Goal: Task Accomplishment & Management: Use online tool/utility

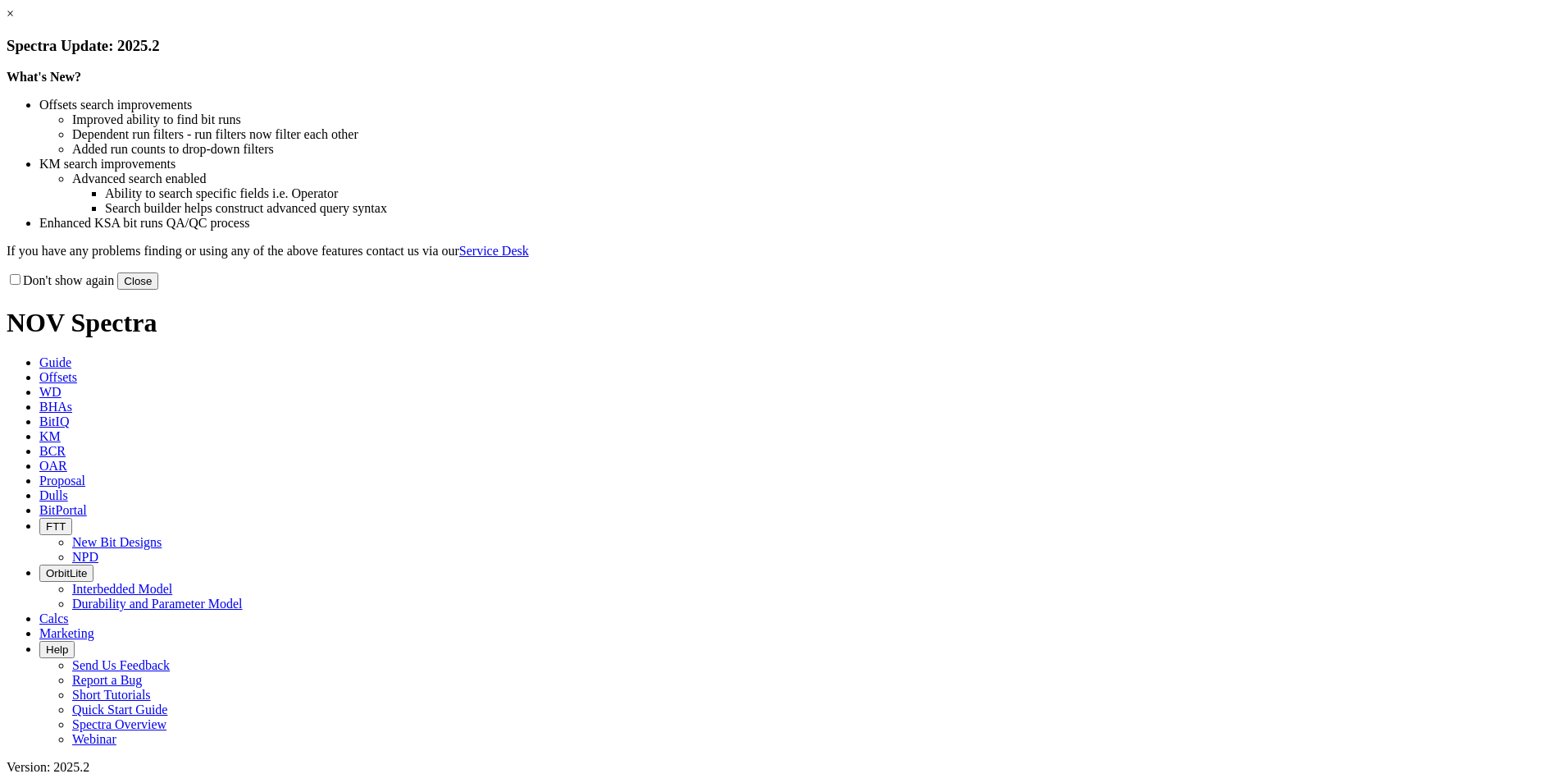
click at [159, 289] on button "Close" at bounding box center [138, 280] width 41 height 17
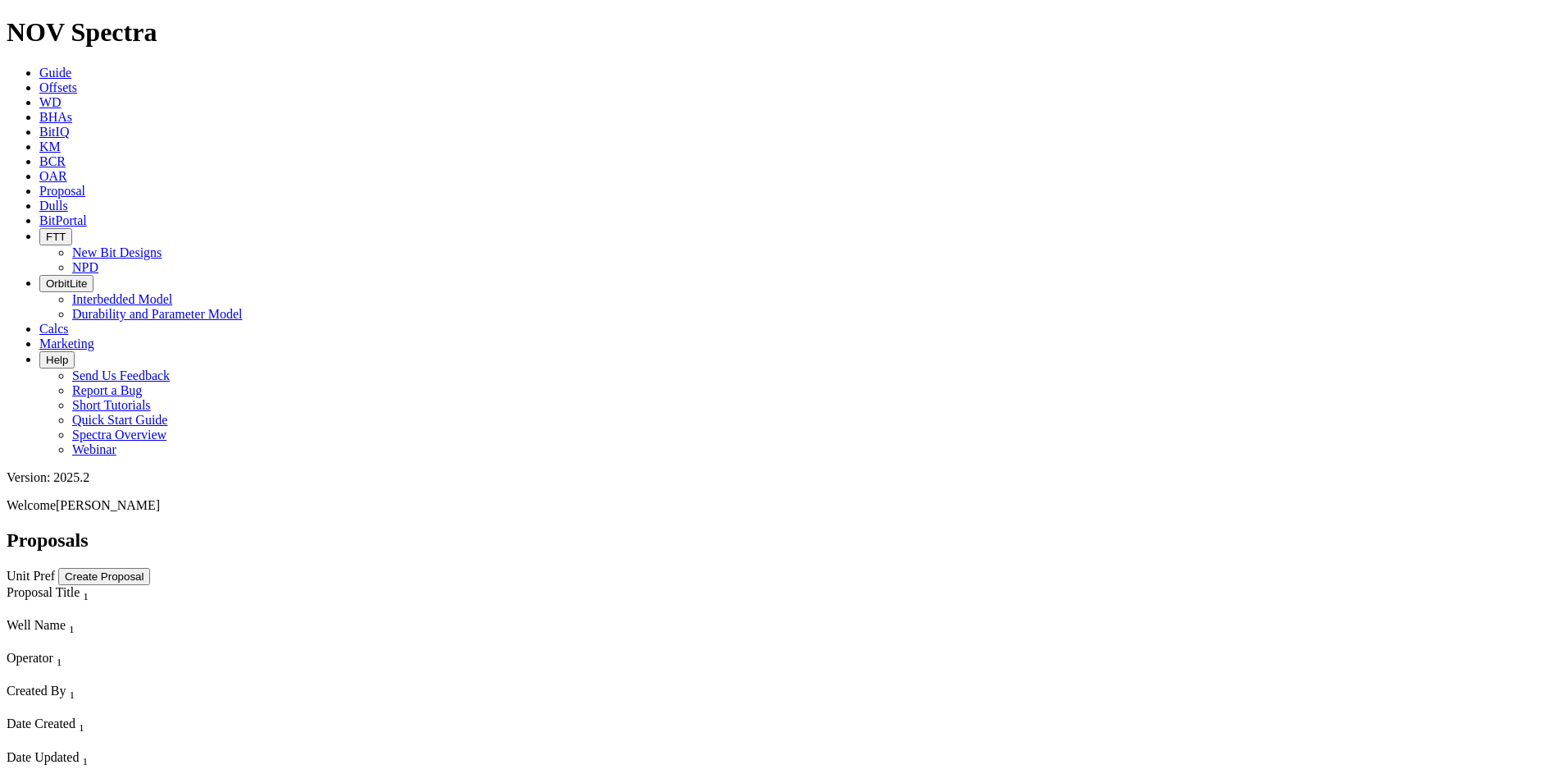
scroll to position [759, 0]
select select "field"
select select "location"
select select "province"
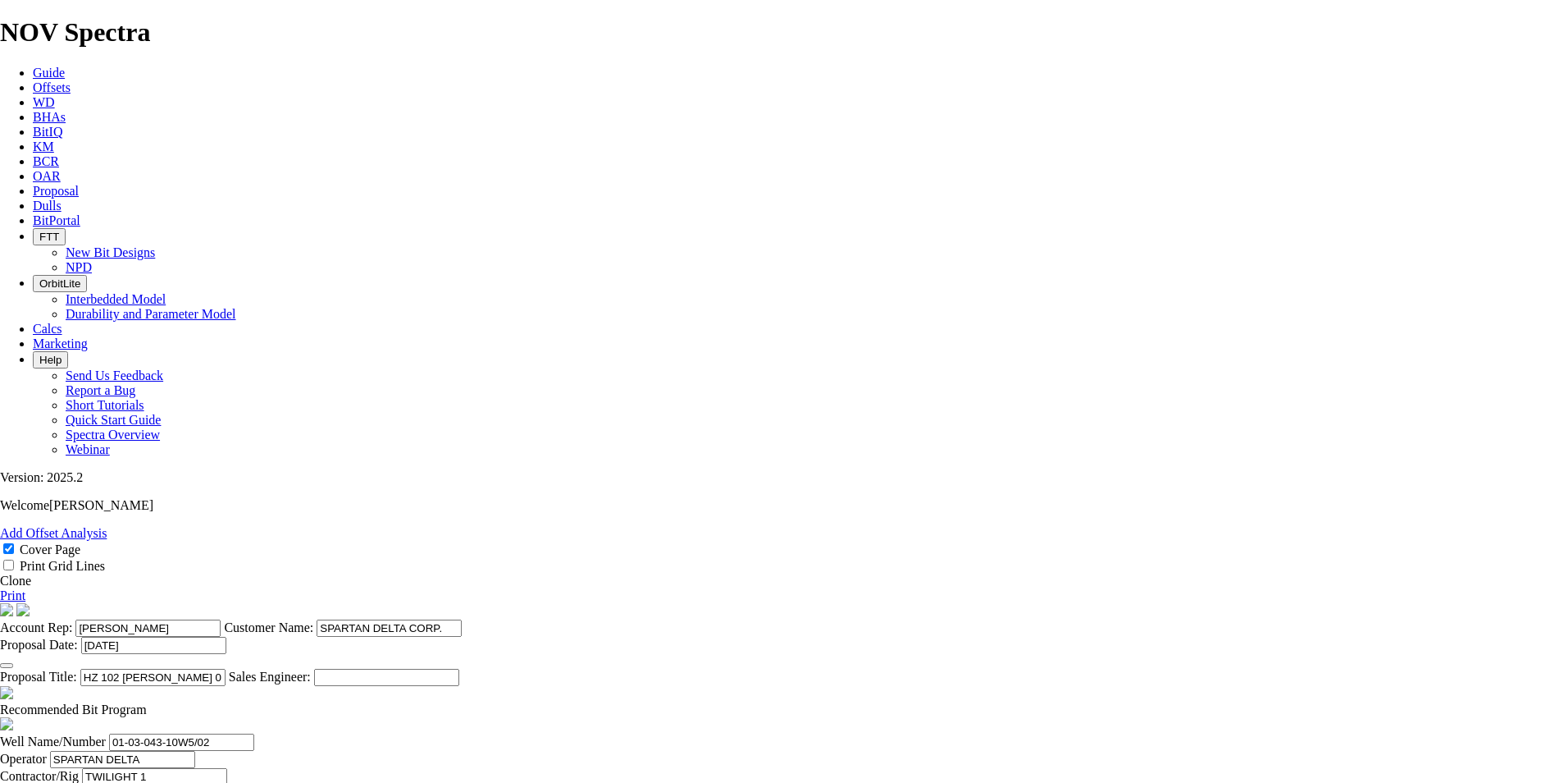
click at [32, 573] on link "Clone" at bounding box center [15, 579] width 32 height 14
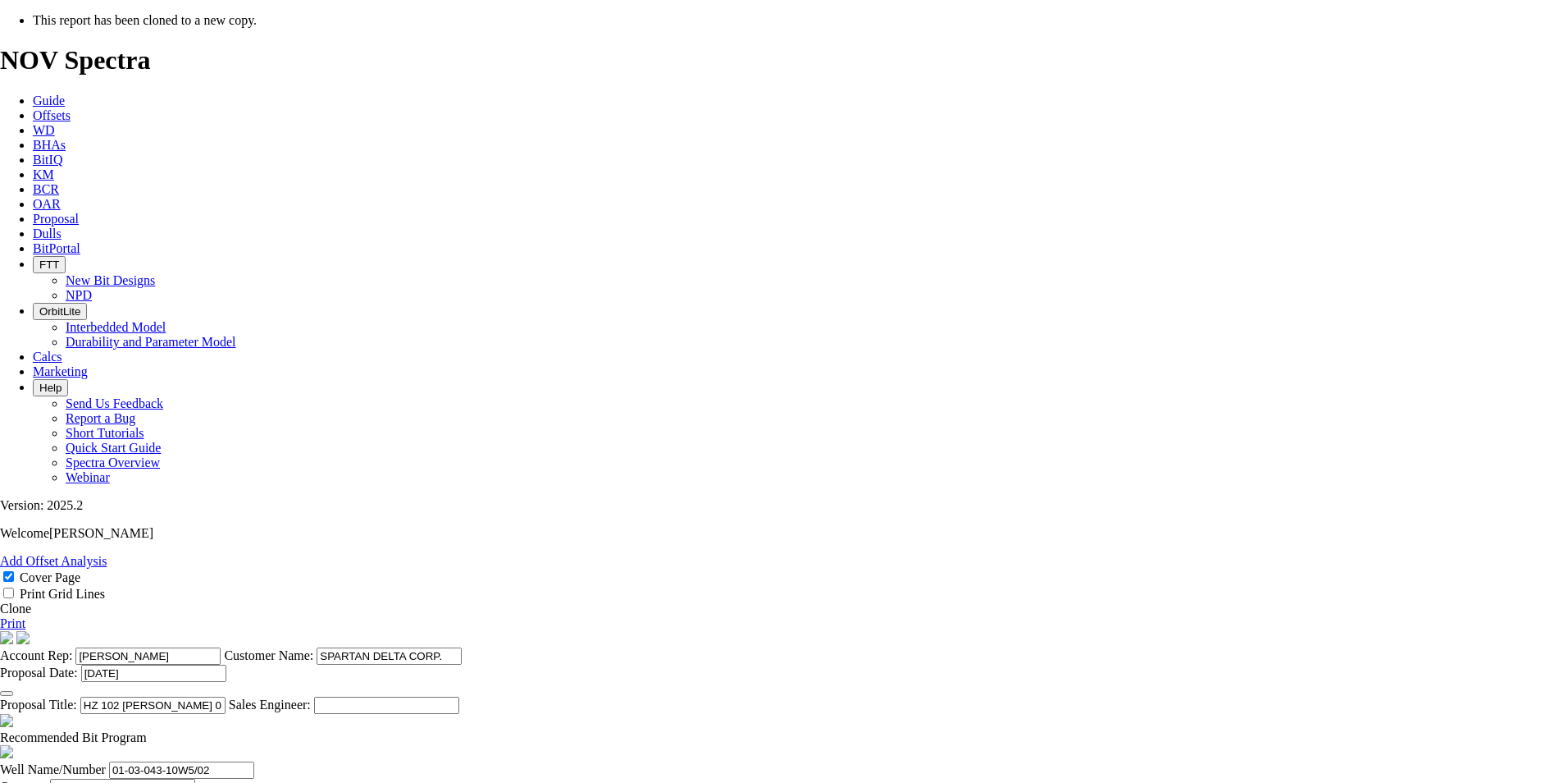
select select "field"
select select "location"
select select "province"
click at [6, 693] on icon "button" at bounding box center [6, 693] width 0 height 0
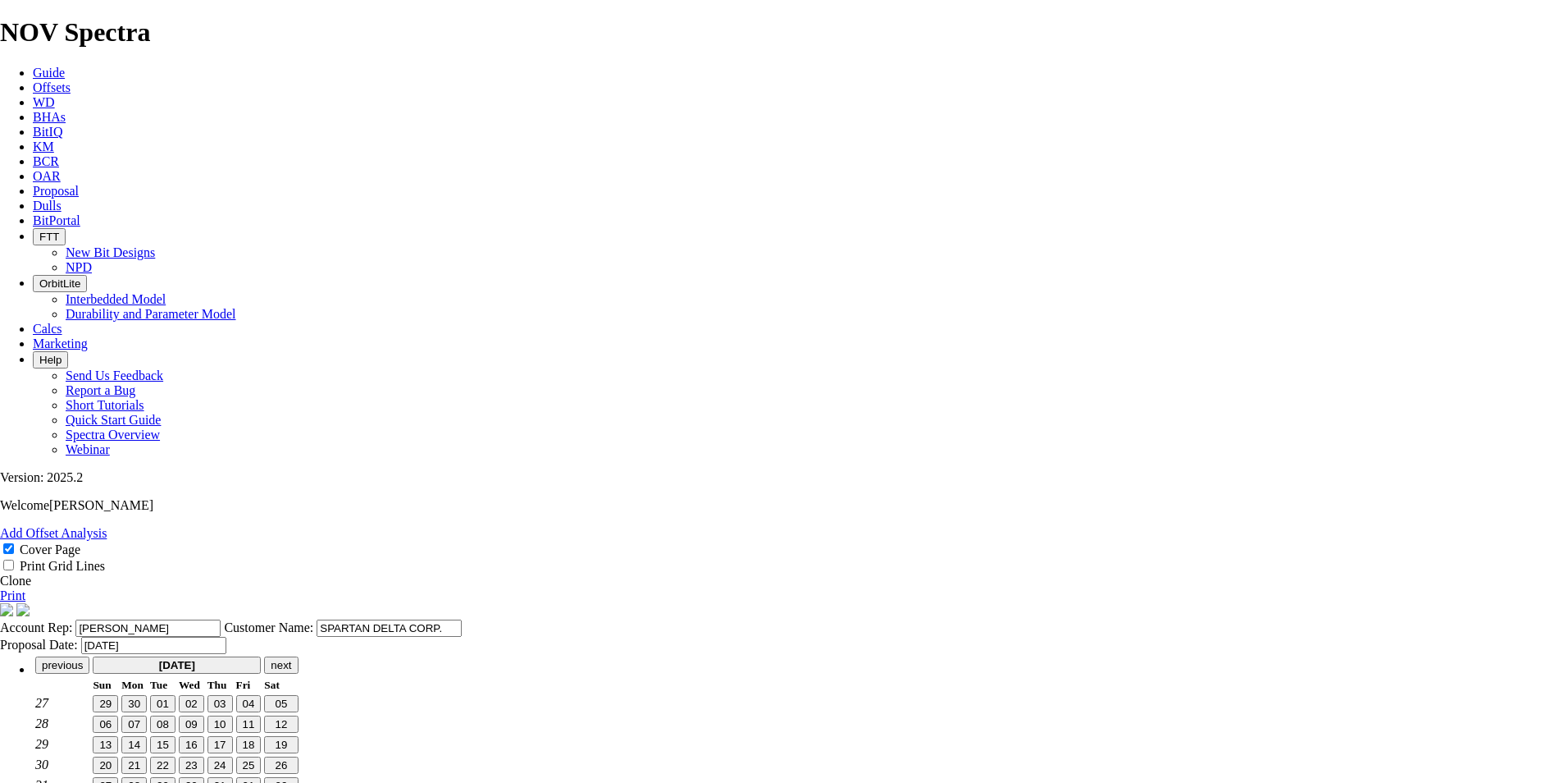
type input "12-Aug-2025"
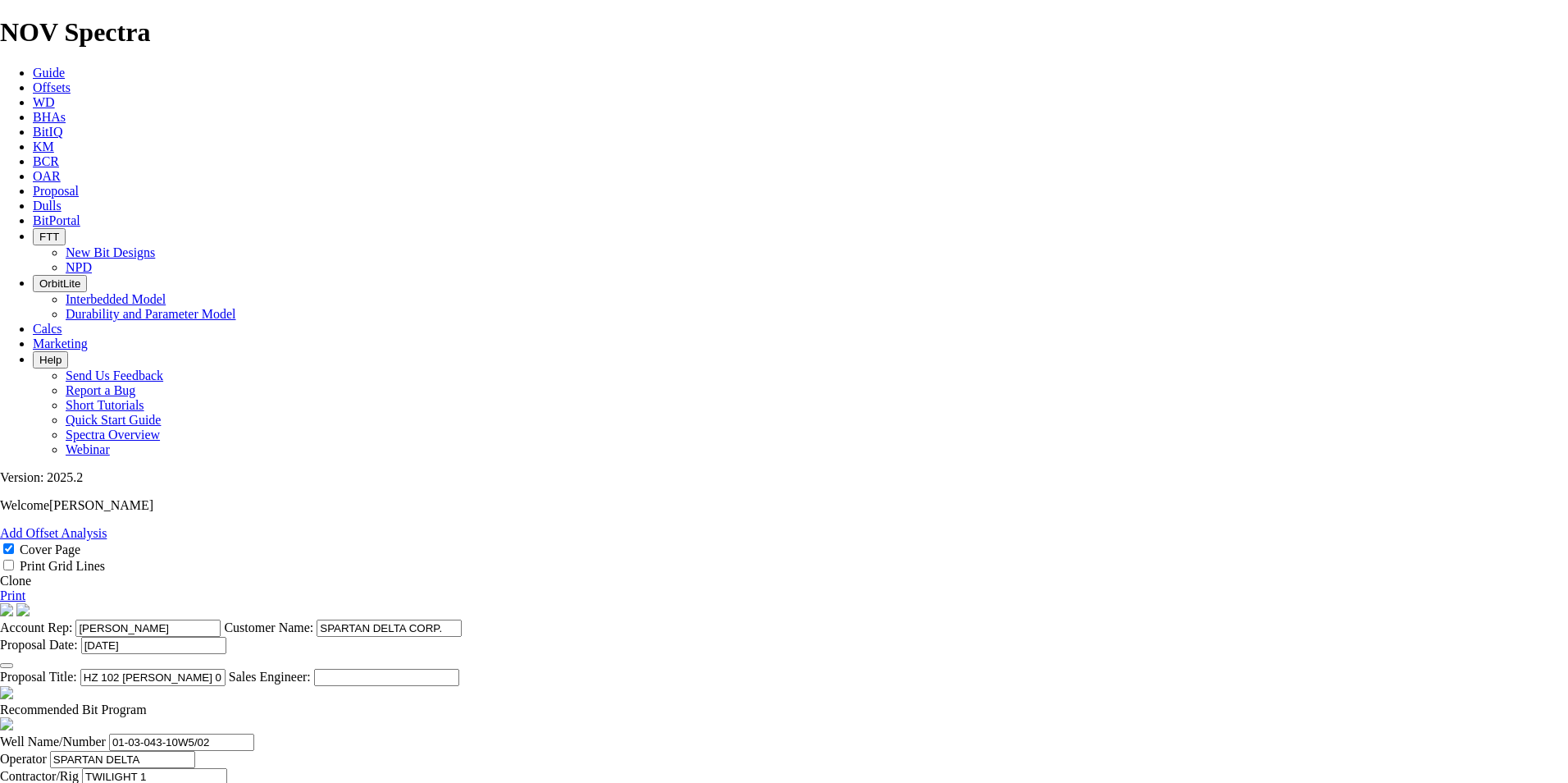
drag, startPoint x: 871, startPoint y: 627, endPoint x: 739, endPoint y: 636, distance: 132.3
click at [739, 636] on section "Account Rep: ANDREW HALWA Customer Name: SPARTAN DELTA CORP. Proposal Date: 12-…" at bounding box center [784, 644] width 1568 height 83
drag, startPoint x: 866, startPoint y: 360, endPoint x: 786, endPoint y: 360, distance: 80.0
click at [225, 669] on input "HZ 102 PEMBINA 13-11-043-04W5" at bounding box center [152, 677] width 145 height 17
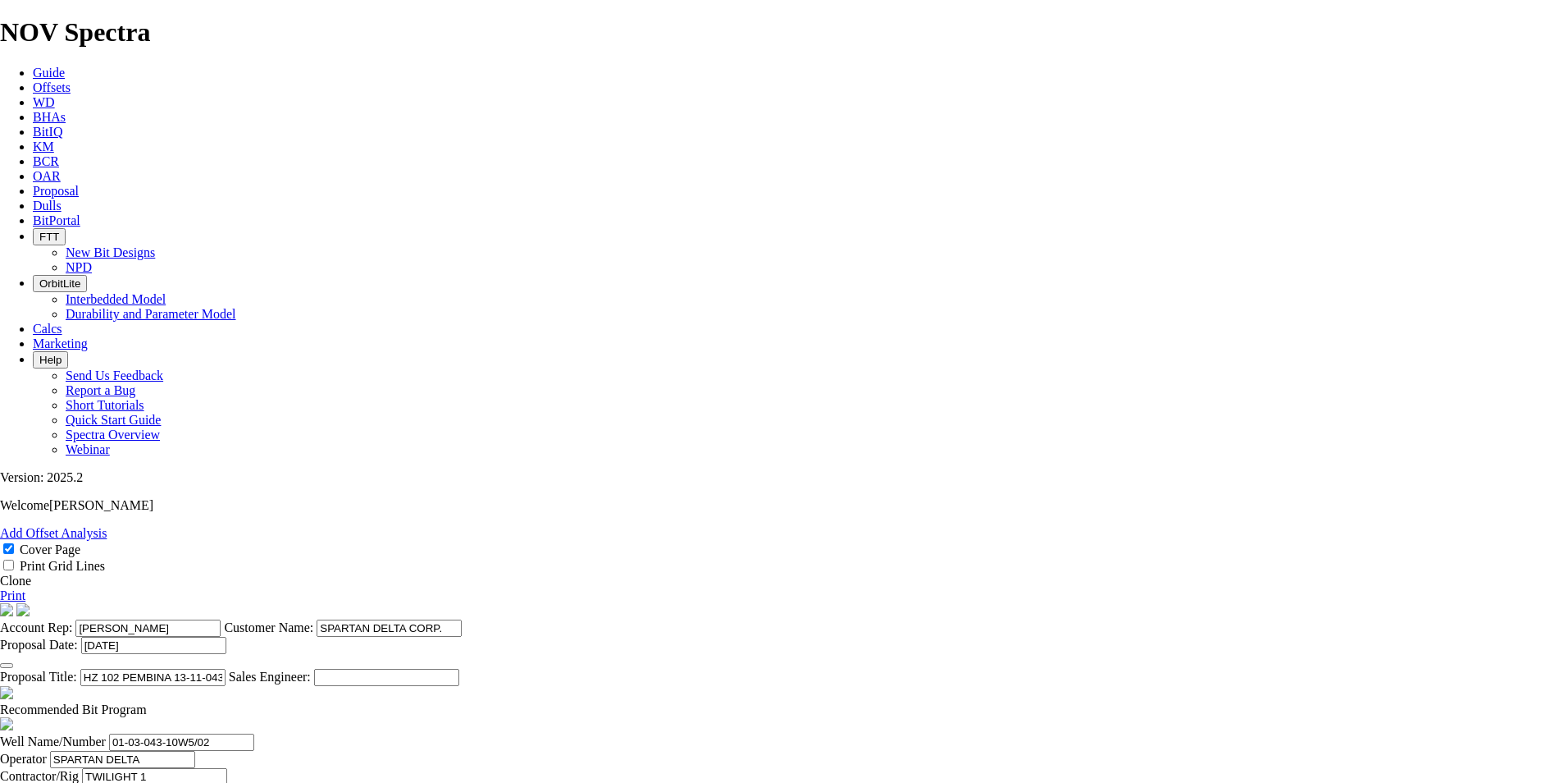
type input "HZ 102 PEMBINA 13-11-043-04W5"
drag, startPoint x: 459, startPoint y: 587, endPoint x: 346, endPoint y: 582, distance: 113.1
paste input "13-11-043-04"
type input "13-11-043-04W5/02"
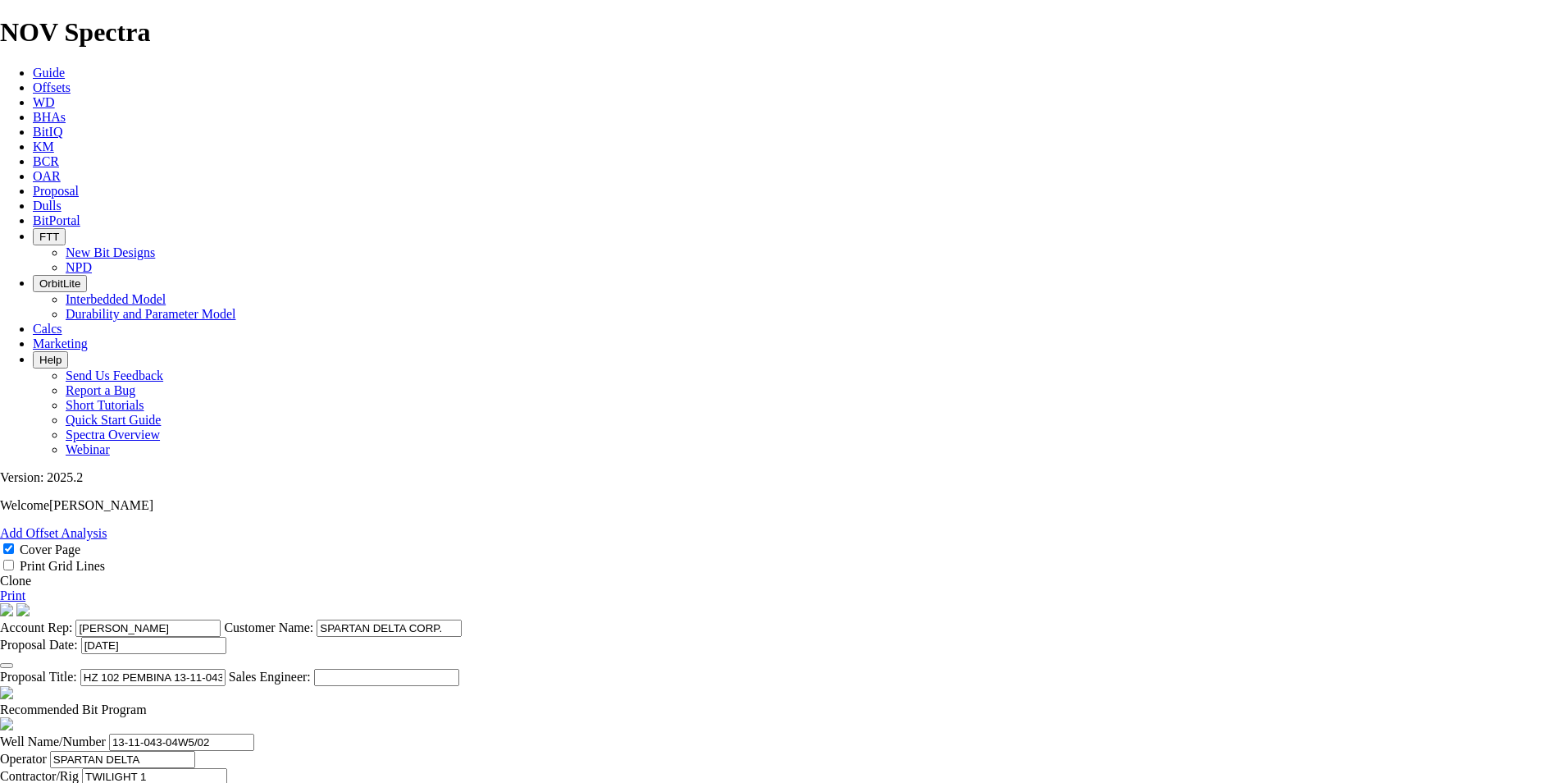
click at [78, 769] on label "Contractor/Rig" at bounding box center [39, 775] width 78 height 14
click at [147, 702] on span at bounding box center [147, 708] width 0 height 14
checkbox input "false"
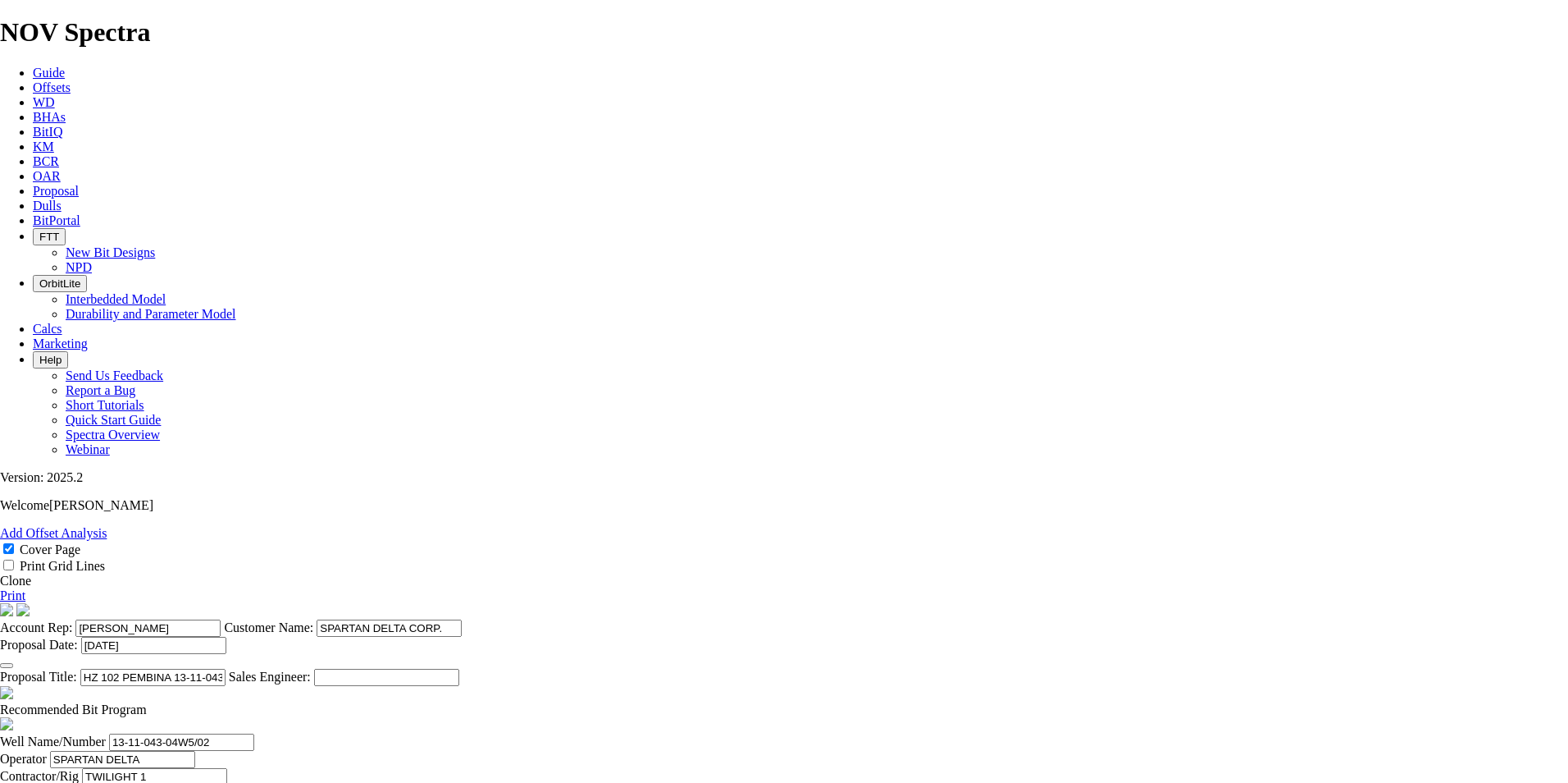
drag, startPoint x: 683, startPoint y: 589, endPoint x: 610, endPoint y: 587, distance: 73.0
click at [227, 768] on input "TWILIGHT 1" at bounding box center [154, 776] width 145 height 17
drag, startPoint x: 894, startPoint y: 589, endPoint x: 839, endPoint y: 594, distance: 55.2
type input "PEMBINA"
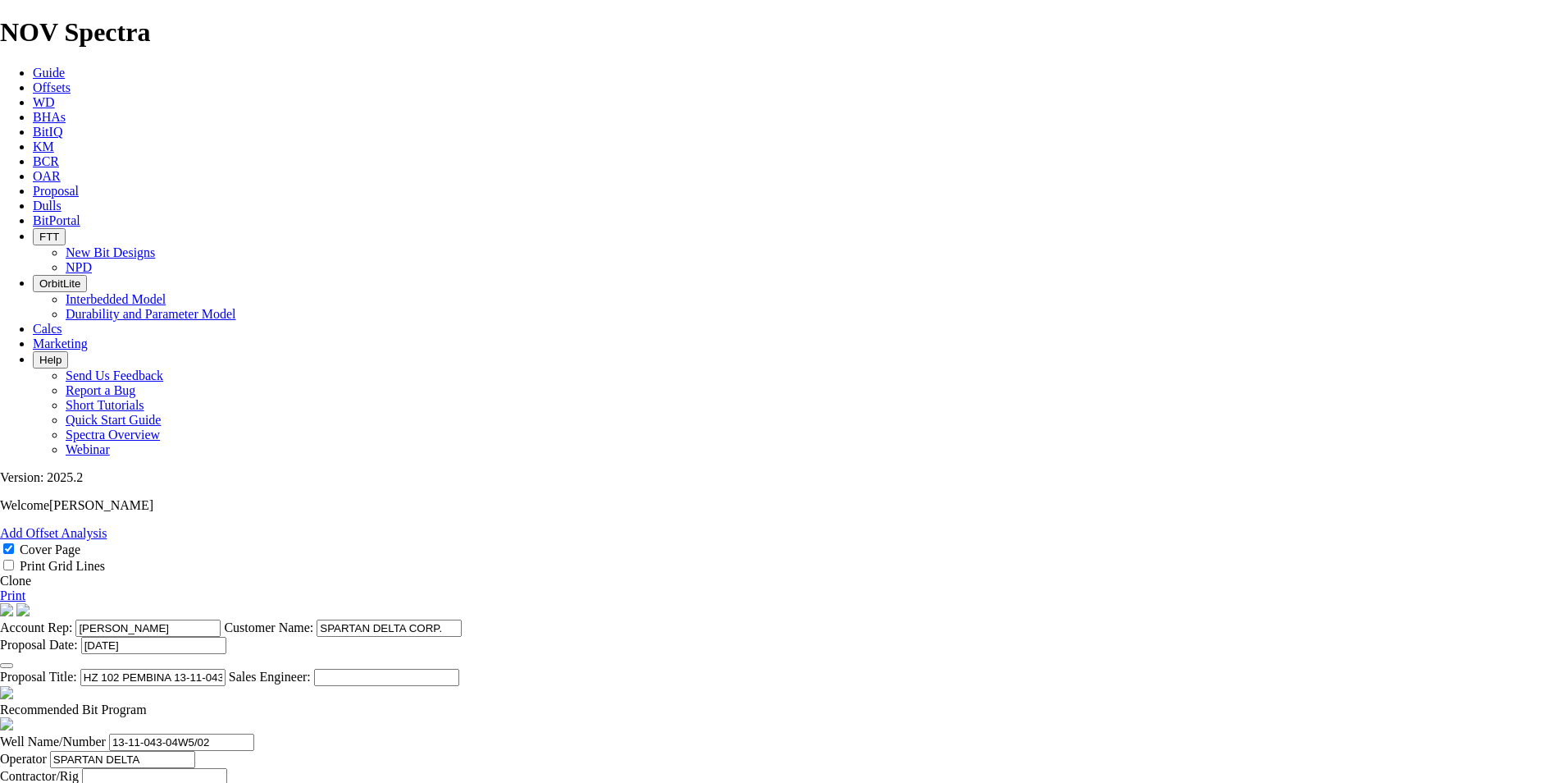
type input "16-02-043-04W5"
type input "12-Aug-2025"
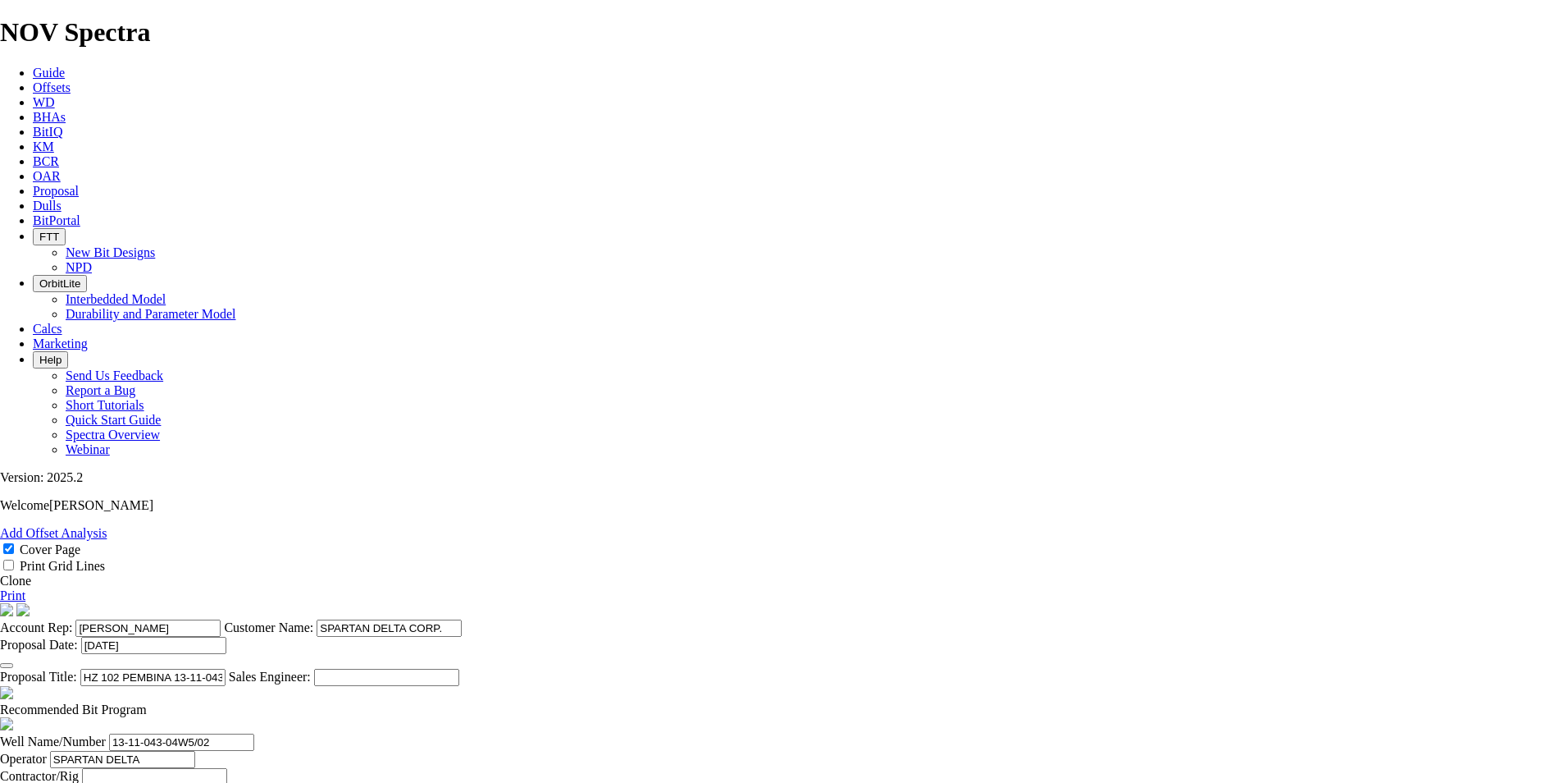
drag, startPoint x: 619, startPoint y: 582, endPoint x: 527, endPoint y: 578, distance: 92.1
type input "NO BID"
type input "110"
type input "1"
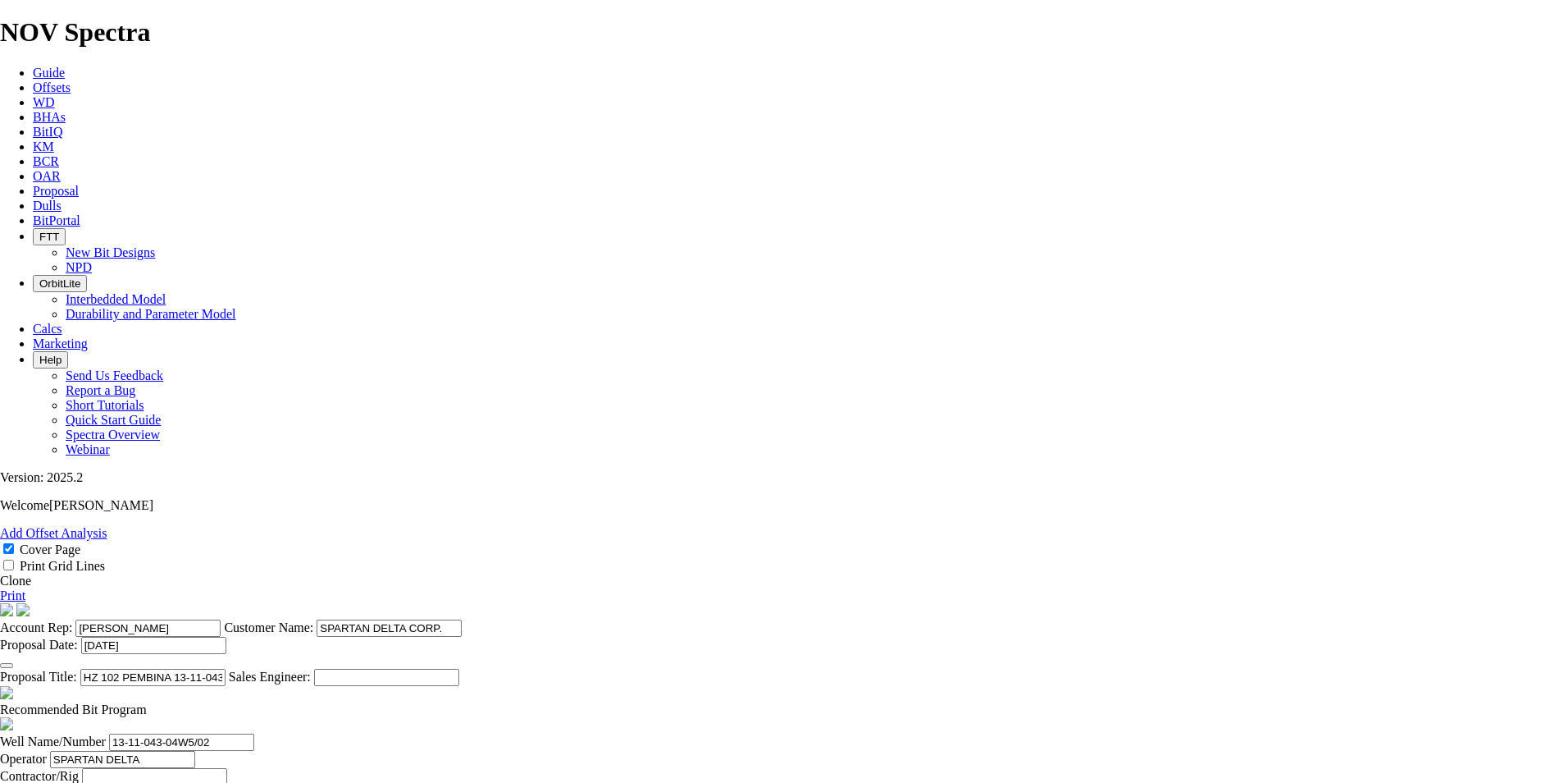
type input "1"
type input "110"
drag, startPoint x: 627, startPoint y: 622, endPoint x: 570, endPoint y: 621, distance: 57.0
drag, startPoint x: 566, startPoint y: 618, endPoint x: 625, endPoint y: 613, distance: 59.2
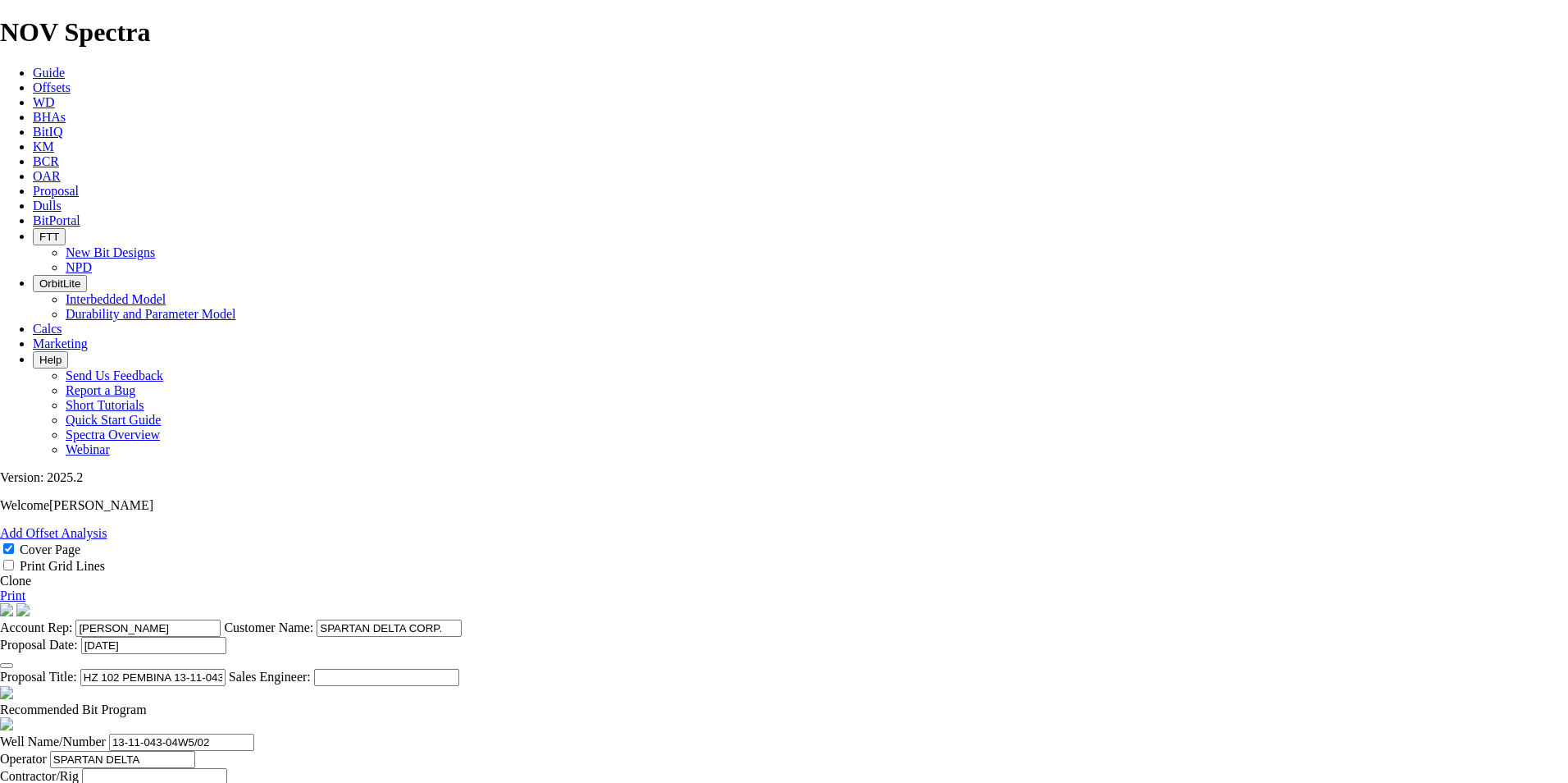
type input "565"
drag, startPoint x: 617, startPoint y: 656, endPoint x: 566, endPoint y: 664, distance: 51.6
type input "1499"
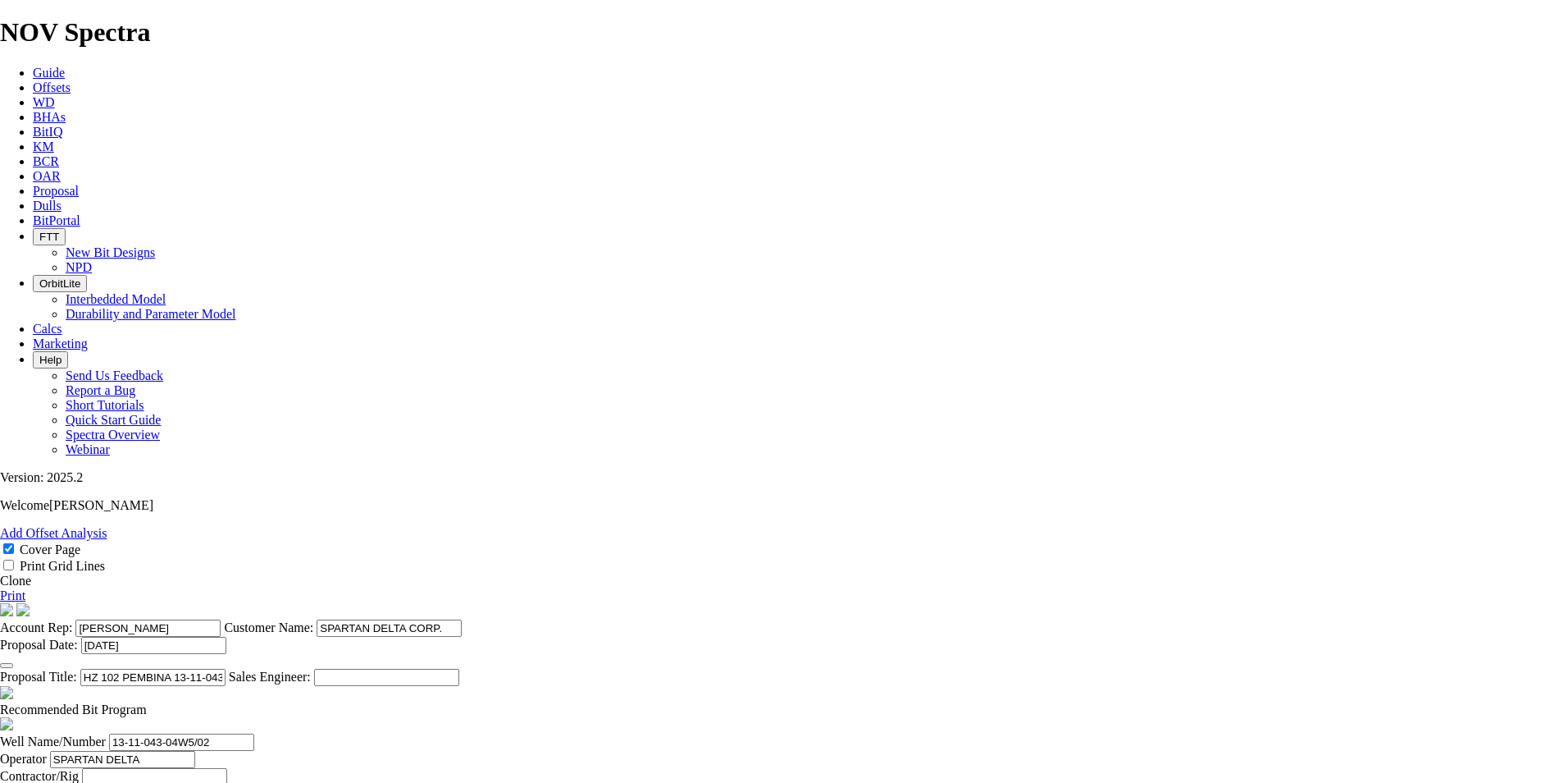
drag, startPoint x: 704, startPoint y: 742, endPoint x: 343, endPoint y: 716, distance: 361.9
type input "5 LEG MULTI-LATERAL"
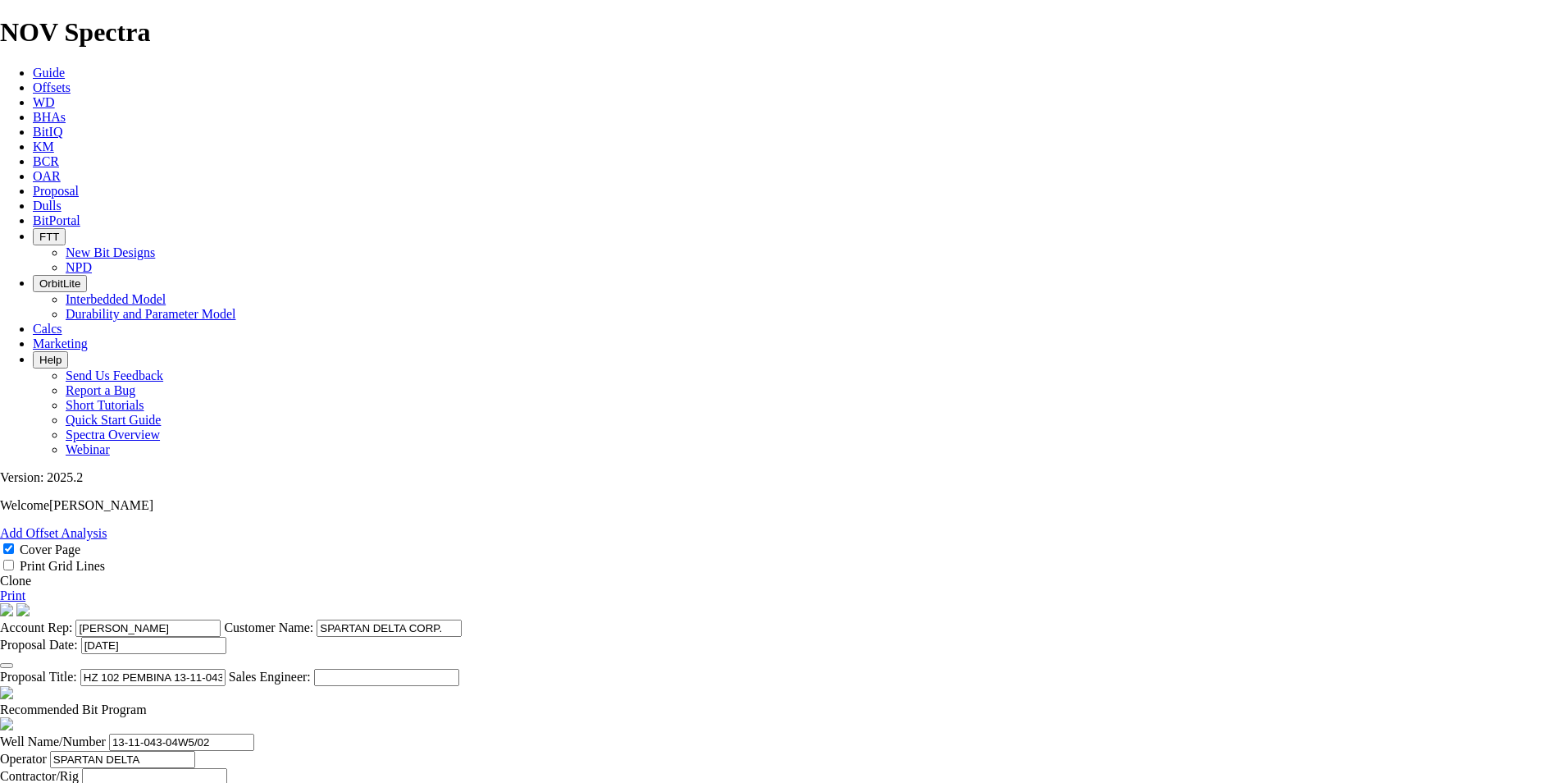
drag, startPoint x: 695, startPoint y: 733, endPoint x: 286, endPoint y: 722, distance: 409.1
type textarea "LATERAL BITS WILL BE CHARGED AT $5,000 PER LEG DRILLED."
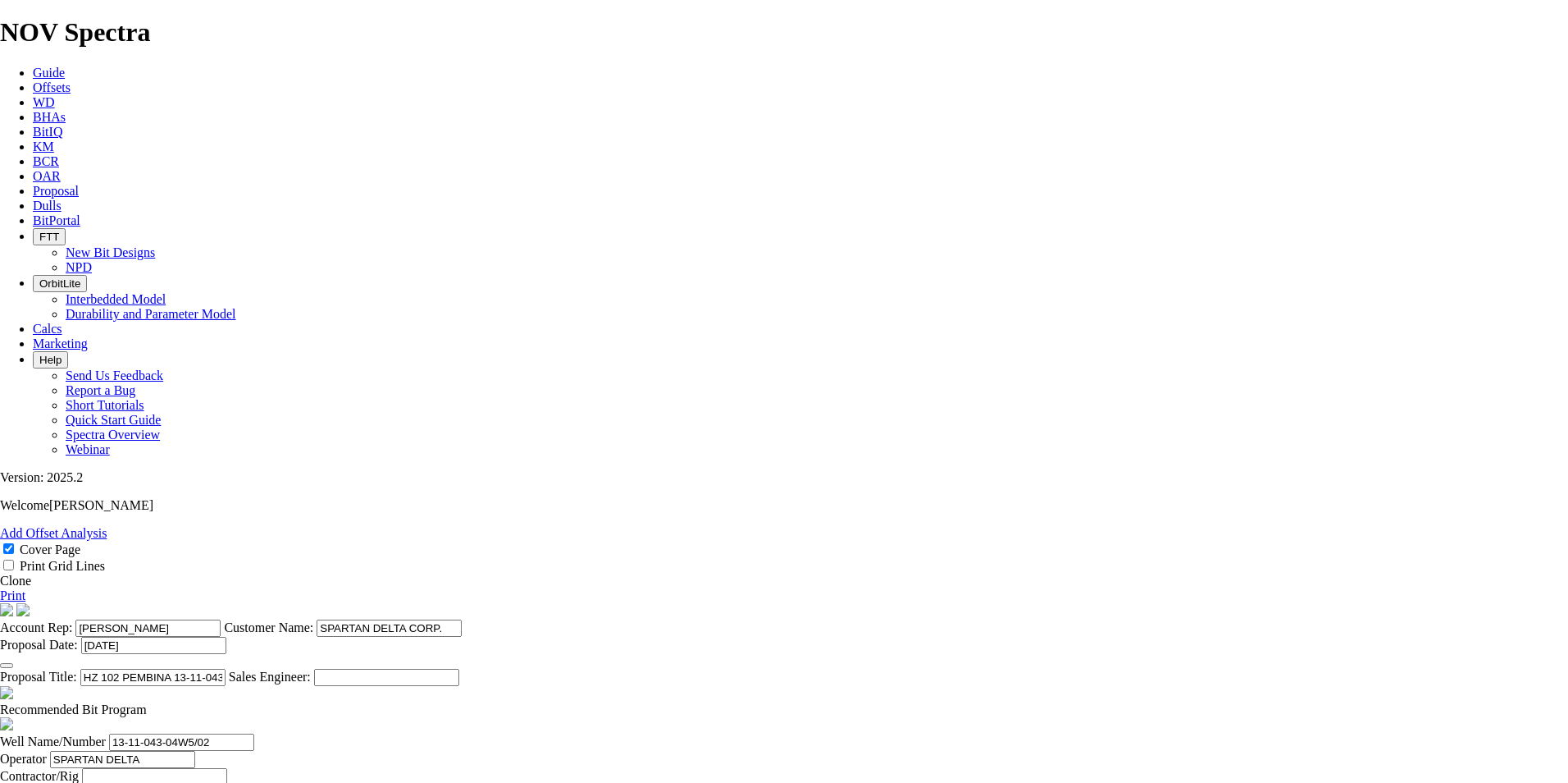
type input "TK53-I1"
type input "1499"
type input "455"
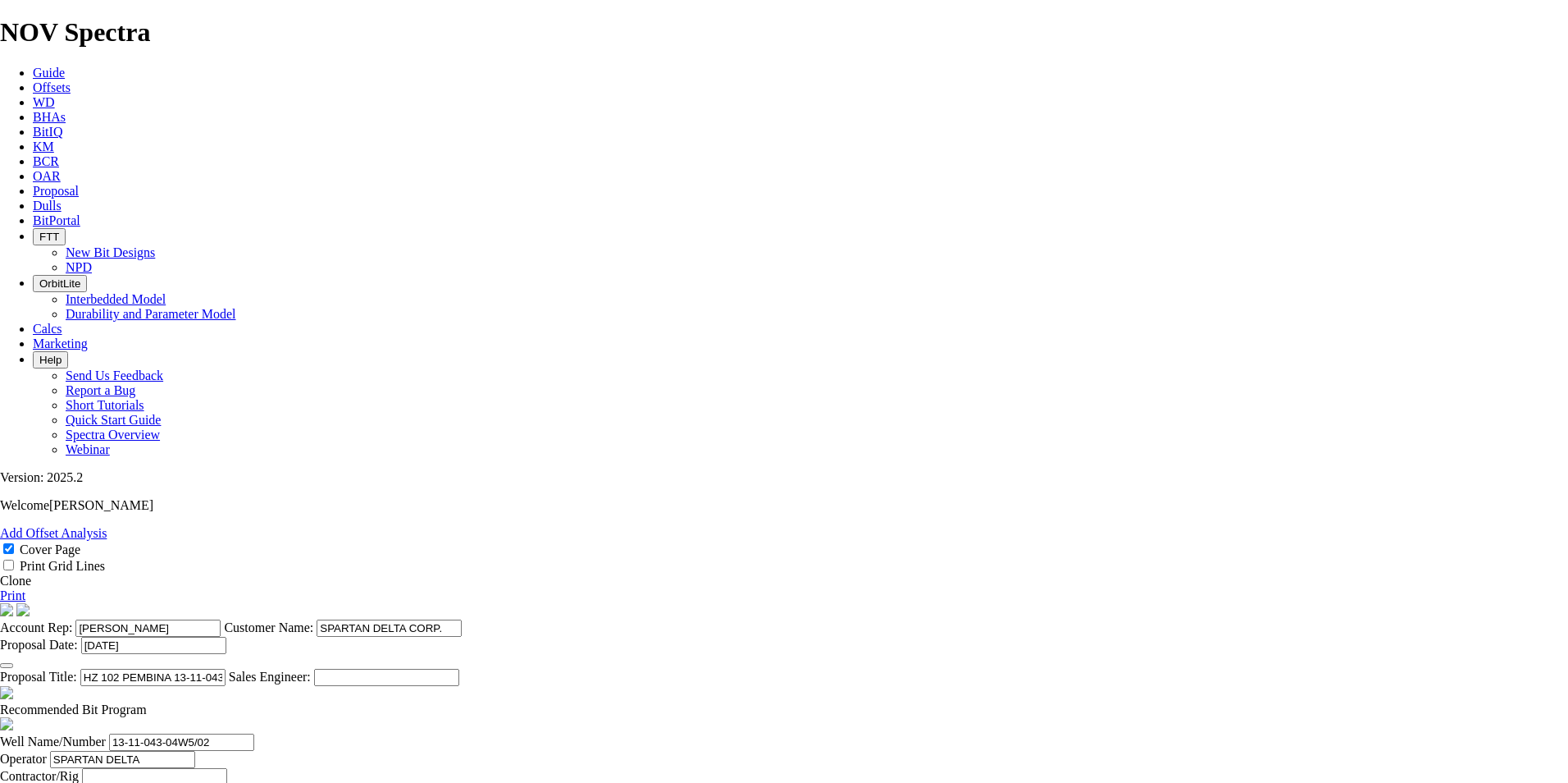
type input "35"
type input "5000"
type input "13"
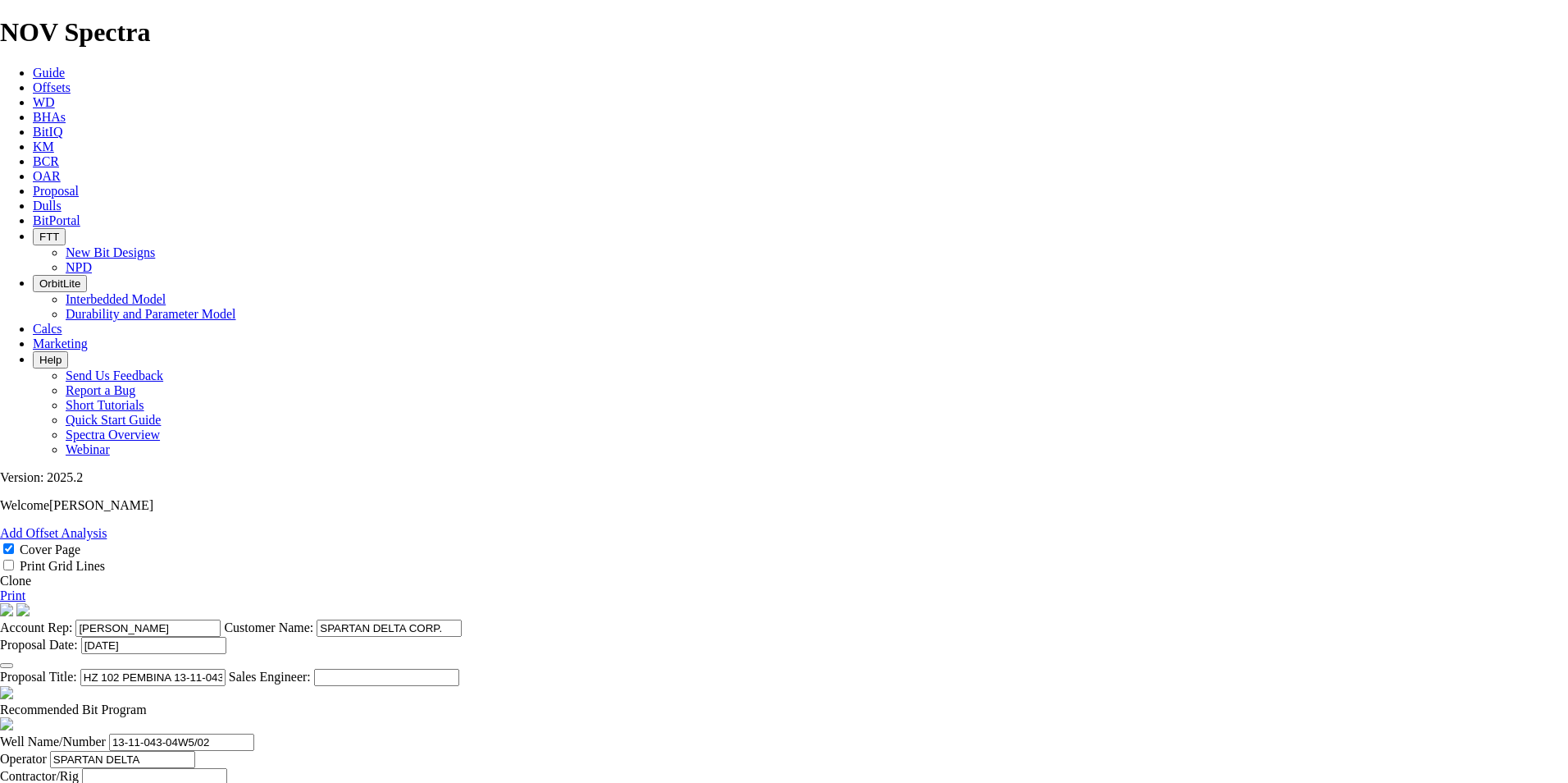
type input "TK53-G1"
type input "934"
type input "5000"
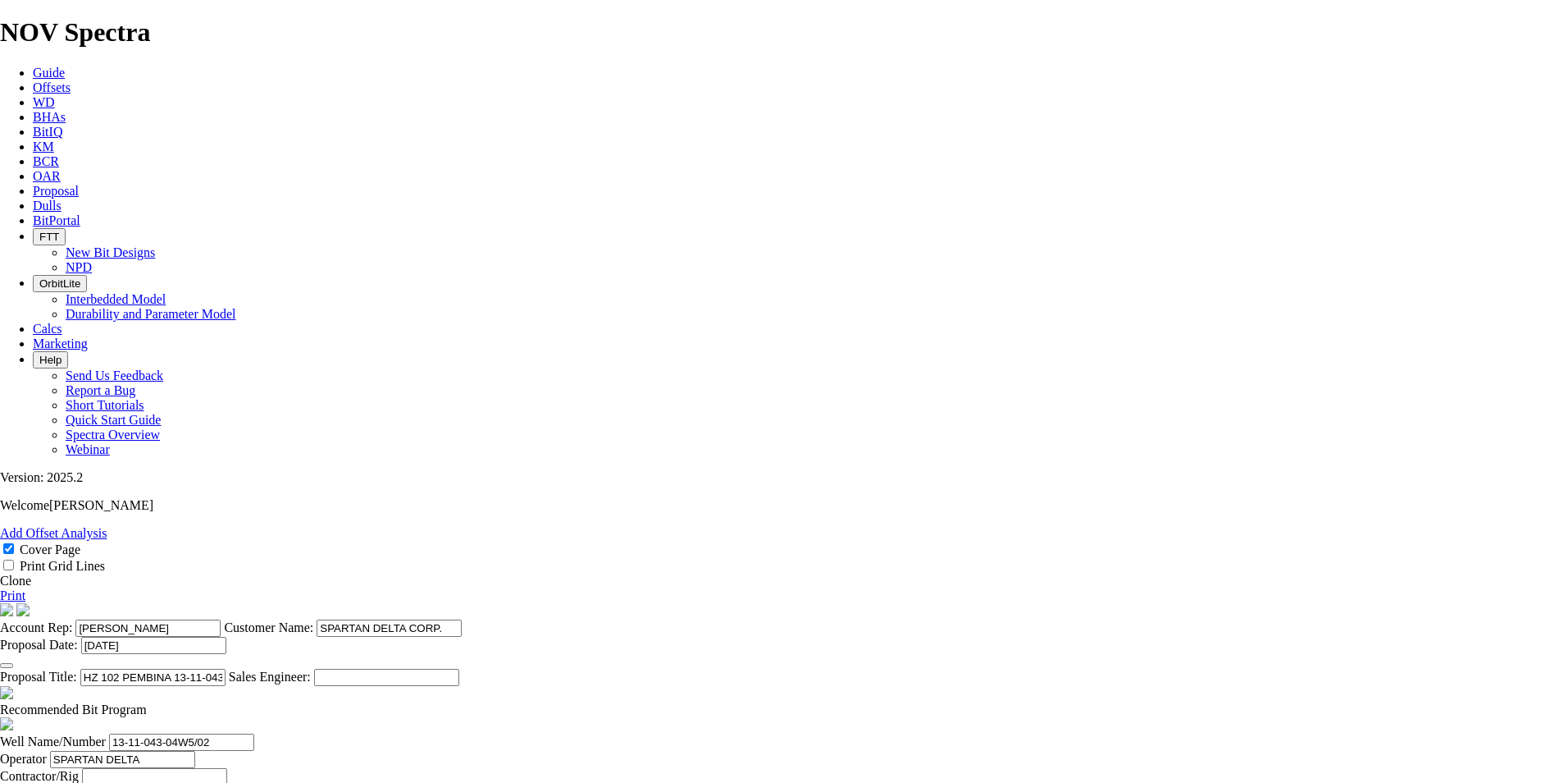
type input "80"
type input "11.675"
click at [25, 588] on link "Print" at bounding box center [13, 595] width 25 height 14
